Goal: Transaction & Acquisition: Purchase product/service

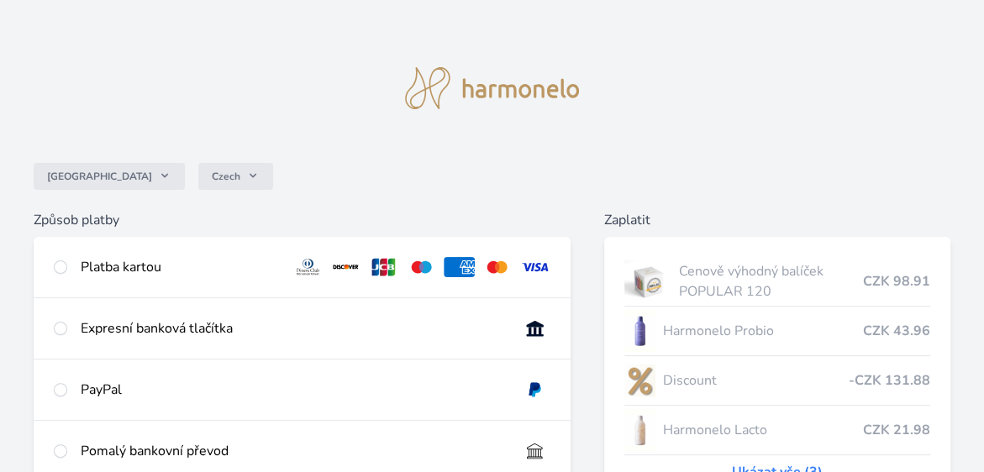
click at [532, 265] on img at bounding box center [534, 267] width 31 height 20
radio input "true"
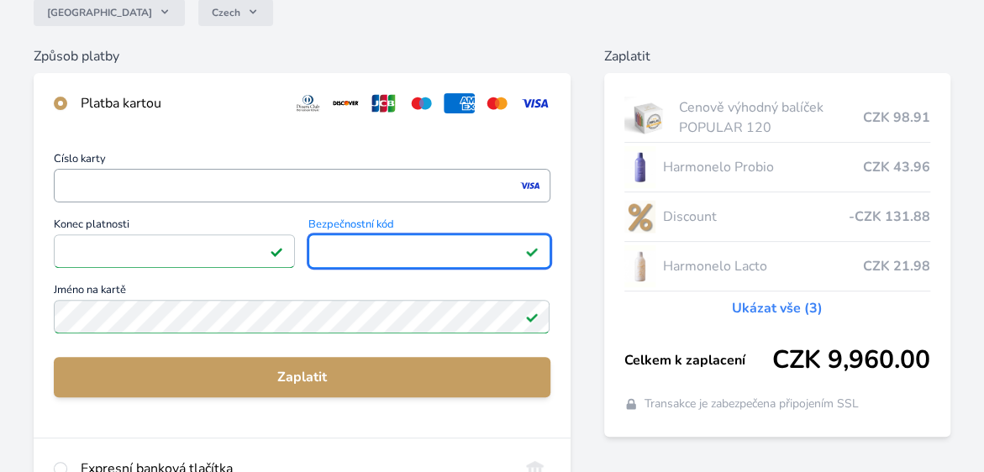
scroll to position [168, 0]
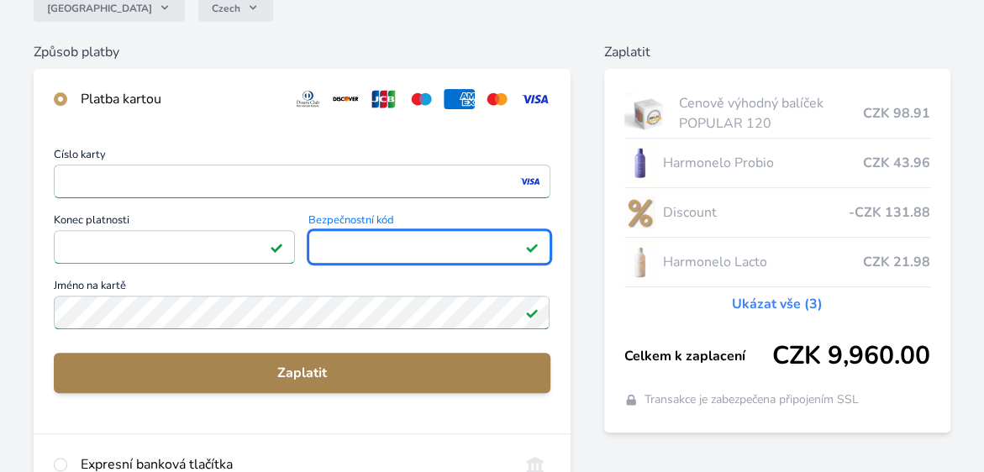
click at [326, 374] on span "Zaplatit" at bounding box center [302, 373] width 470 height 20
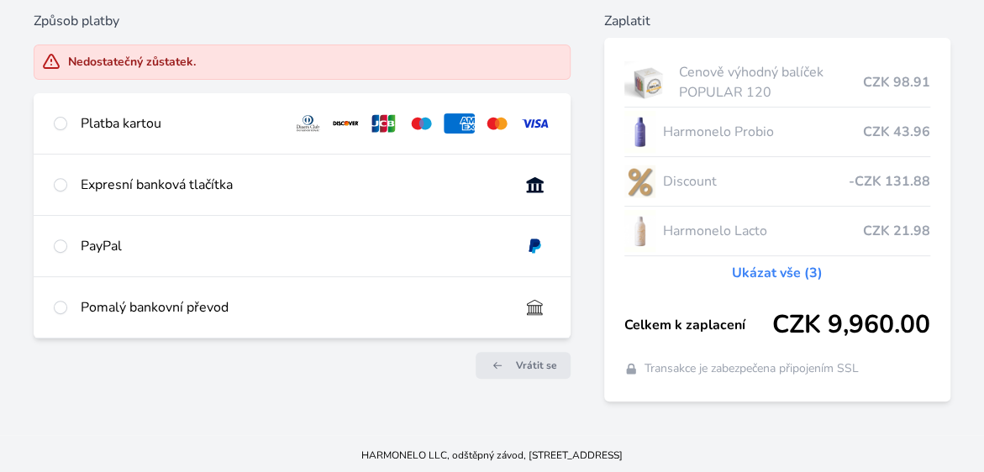
scroll to position [201, 0]
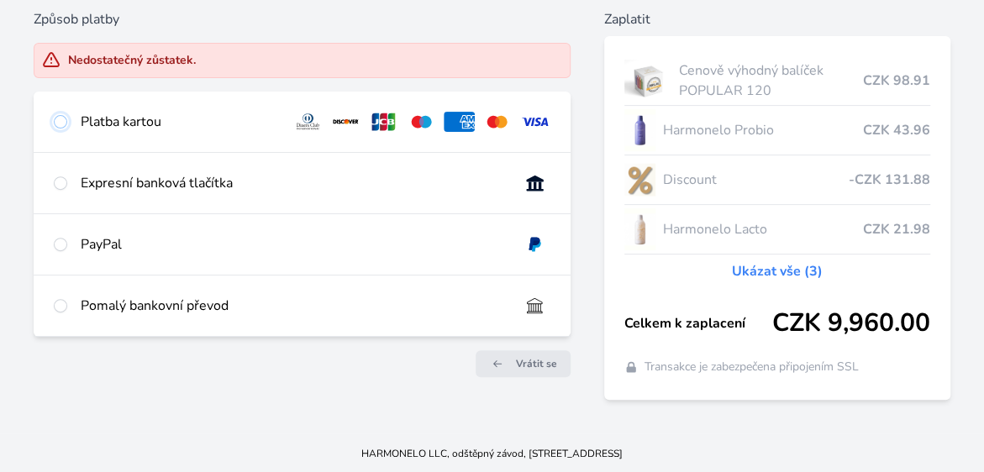
click at [60, 118] on input "radio" at bounding box center [60, 121] width 13 height 13
radio input "true"
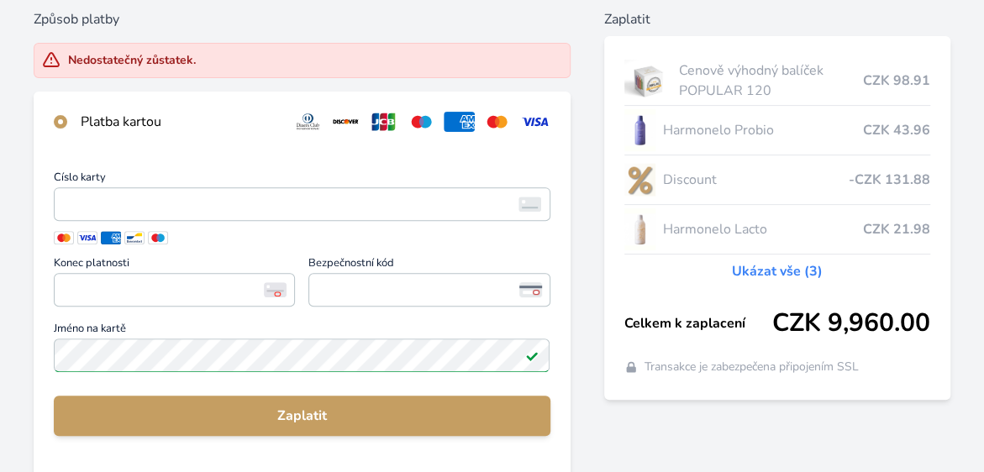
click at [540, 117] on img at bounding box center [534, 122] width 31 height 20
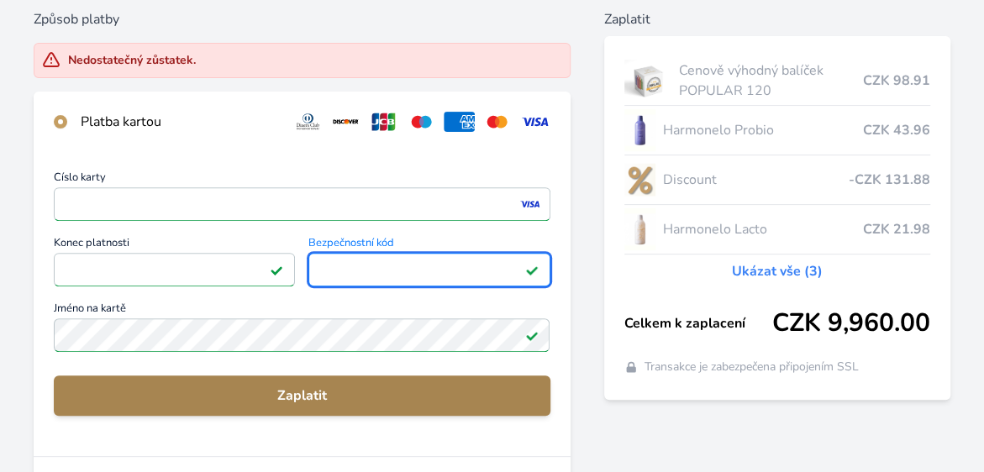
click at [331, 395] on span "Zaplatit" at bounding box center [302, 396] width 470 height 20
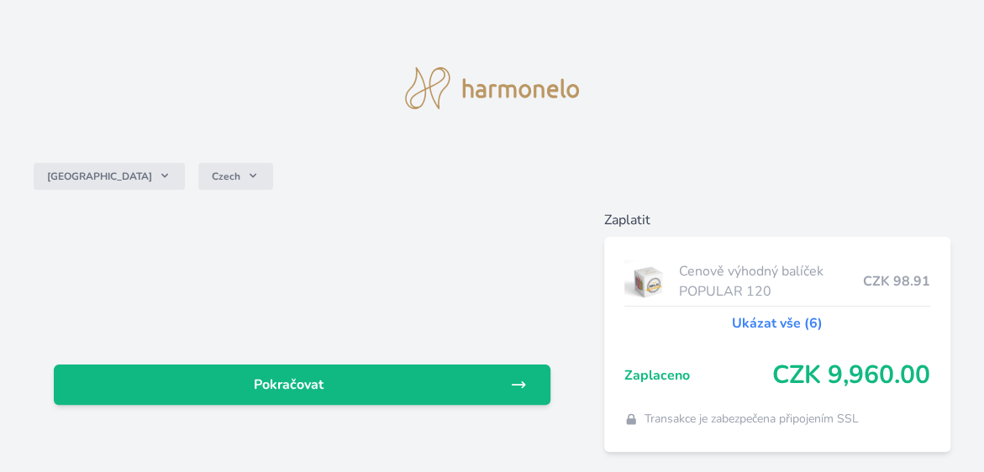
scroll to position [54, 0]
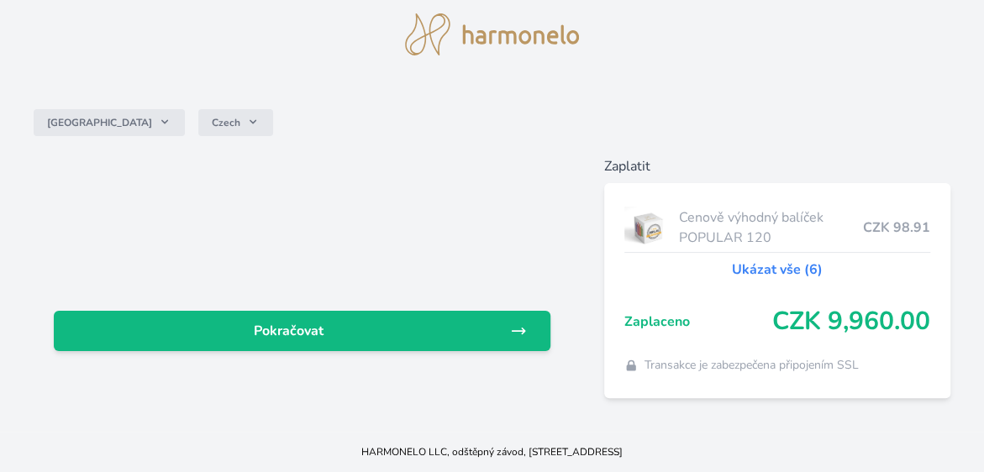
click at [786, 268] on link "Ukázat vše (6)" at bounding box center [777, 270] width 91 height 20
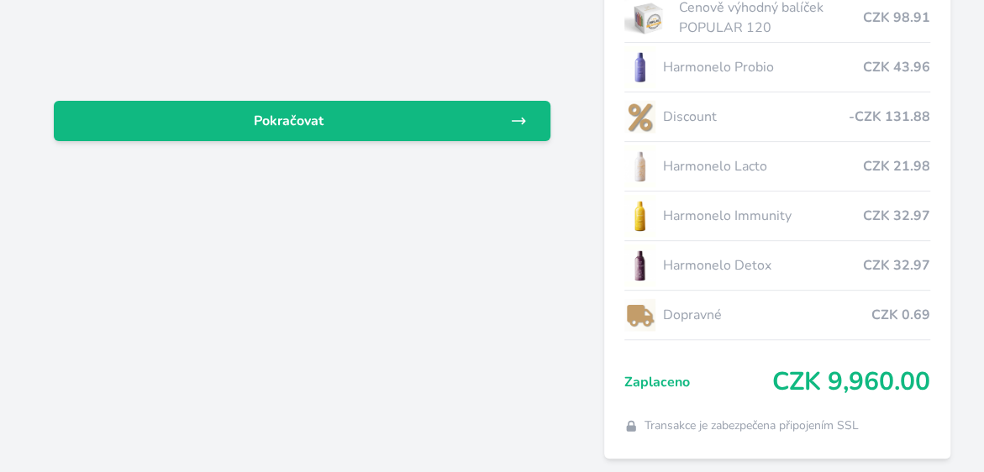
scroll to position [238, 0]
